Goal: Task Accomplishment & Management: Complete application form

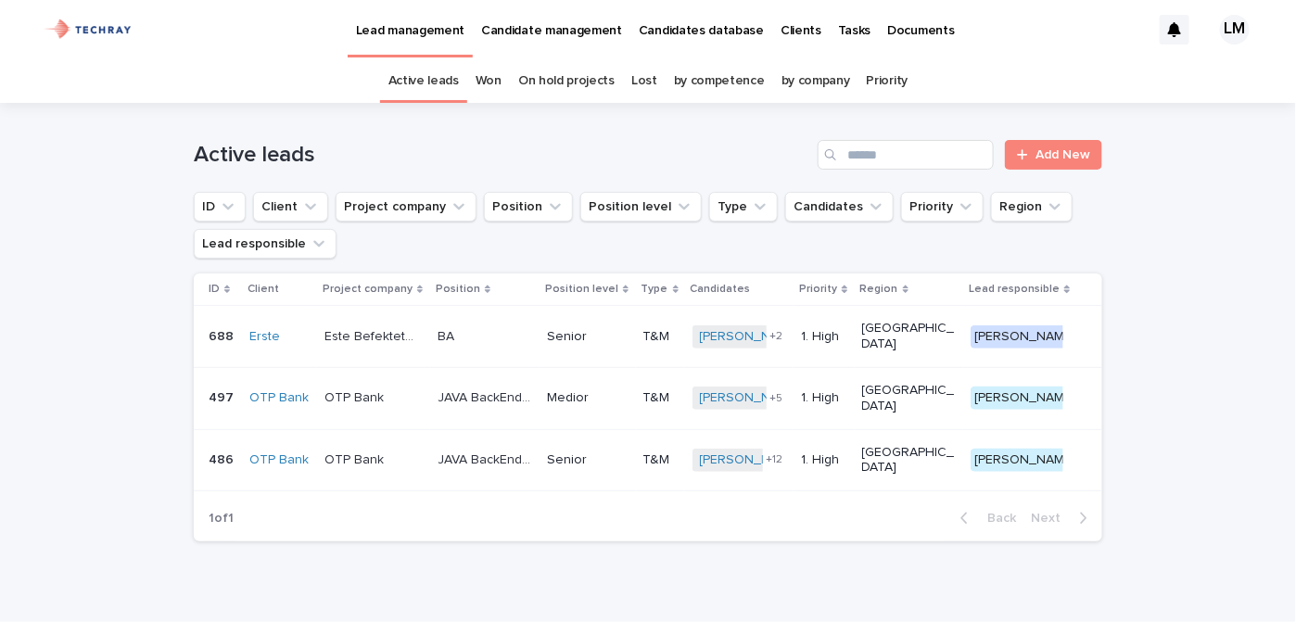
click at [653, 26] on p "Candidates database" at bounding box center [701, 19] width 125 height 39
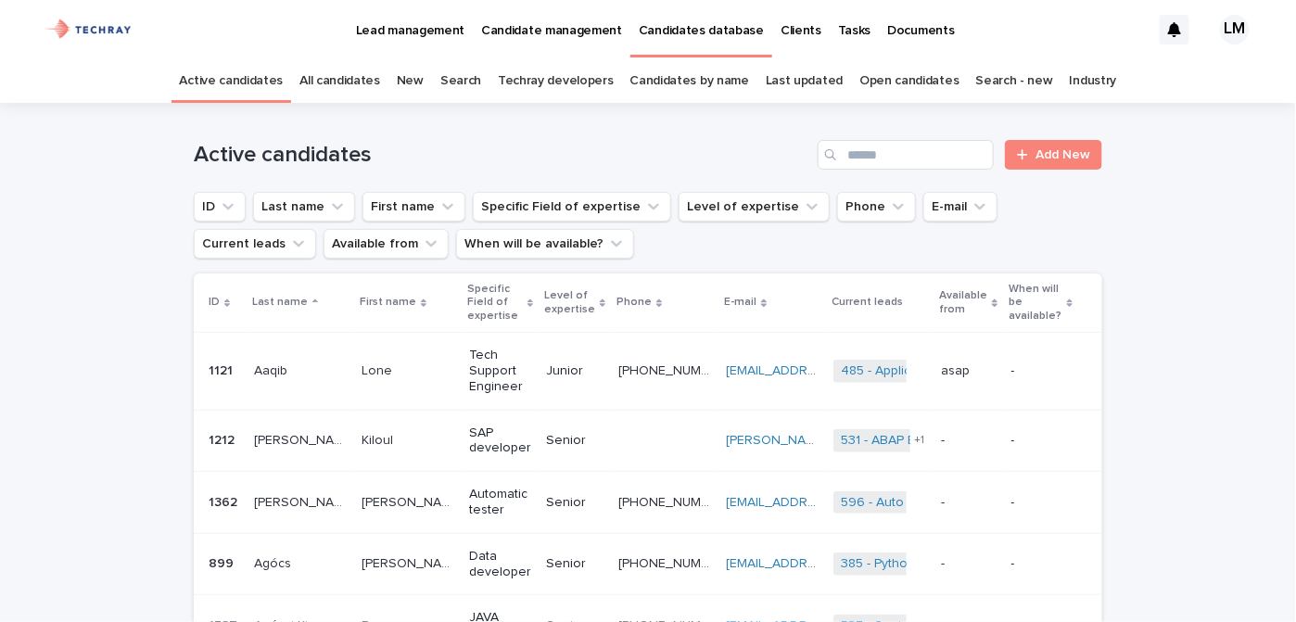
click at [421, 74] on link "New" at bounding box center [410, 81] width 27 height 44
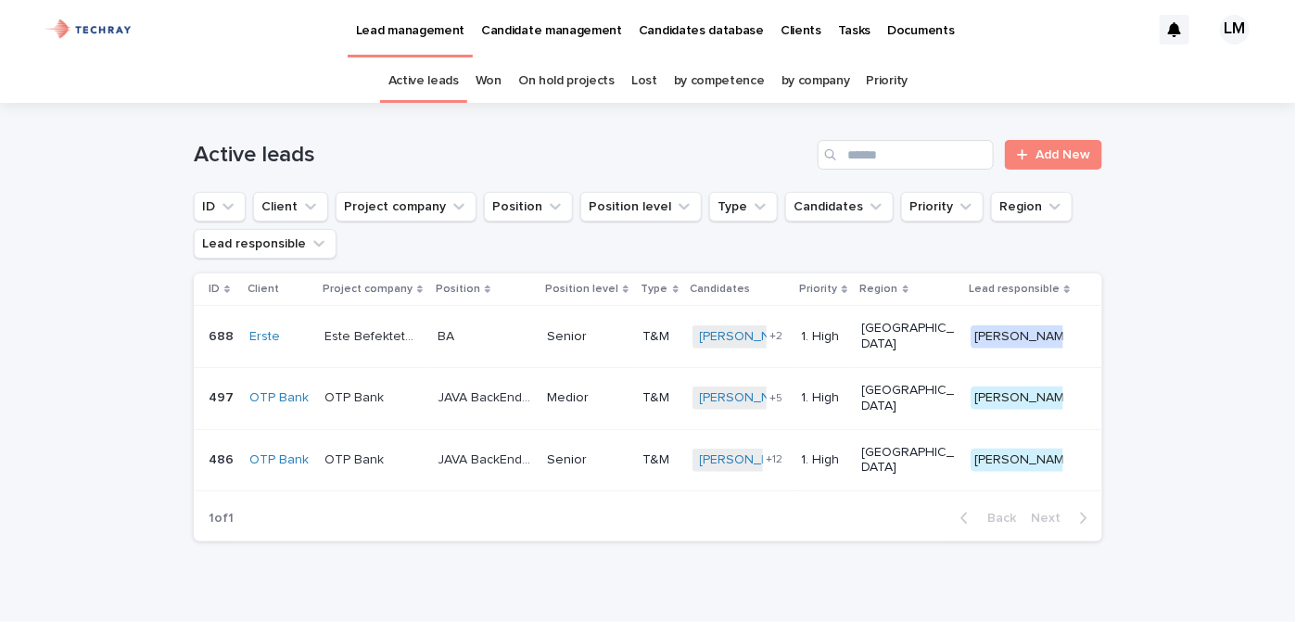
click at [684, 20] on p "Candidates database" at bounding box center [701, 19] width 125 height 39
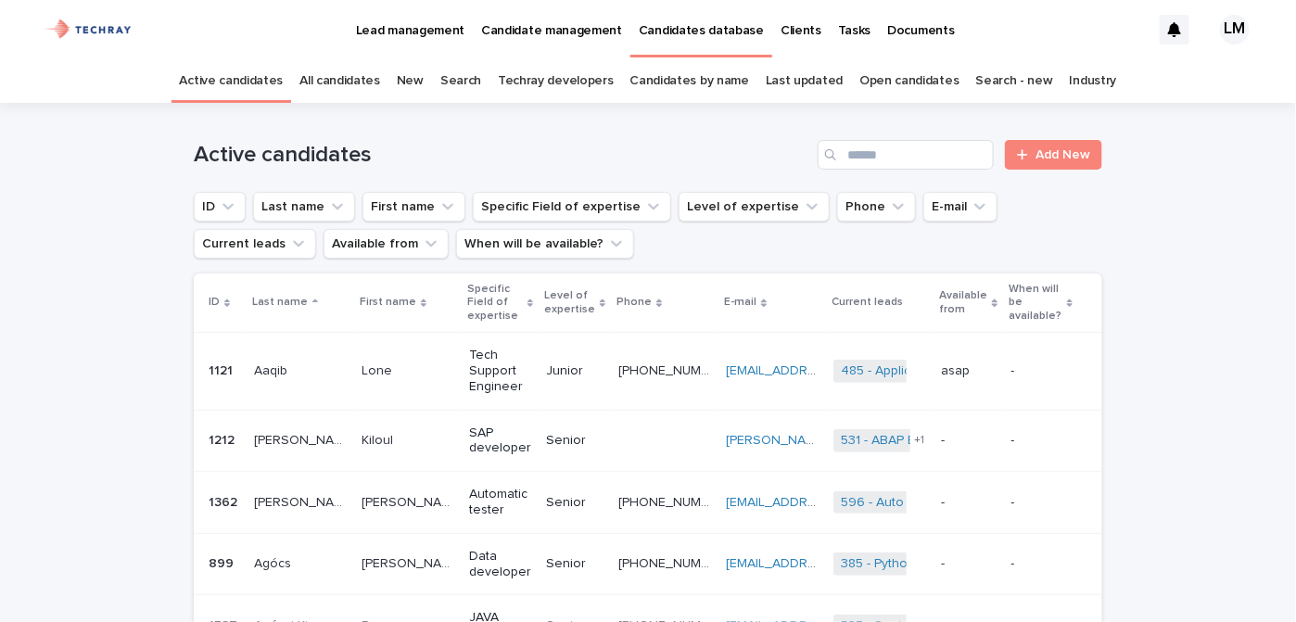
click at [405, 86] on link "New" at bounding box center [410, 81] width 27 height 44
